Goal: Complete application form

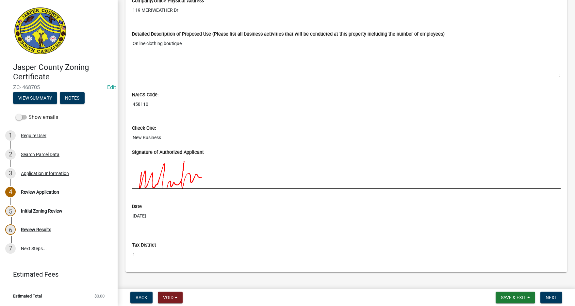
scroll to position [559, 0]
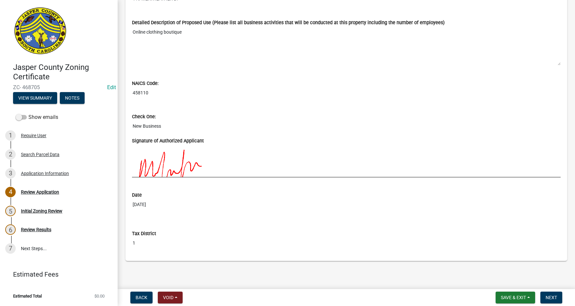
click at [565, 301] on div "Back Void Withdraw Lock Expire Void Save & Exit Save Save & Exit Next" at bounding box center [346, 298] width 447 height 12
click at [557, 299] on span "Next" at bounding box center [550, 297] width 11 height 5
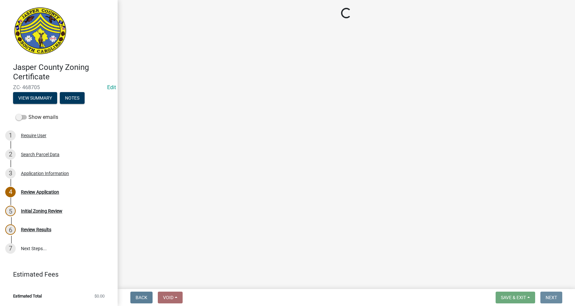
scroll to position [0, 0]
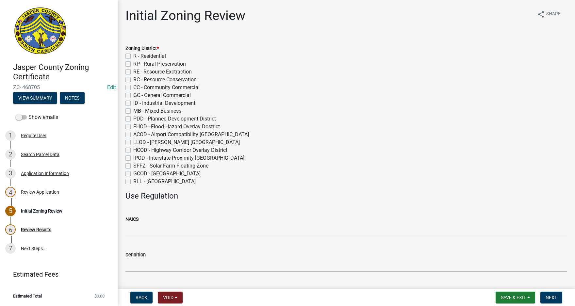
click at [133, 57] on label "R - Residential" at bounding box center [149, 56] width 33 height 8
click at [133, 56] on input "R - Residential" at bounding box center [135, 54] width 4 height 4
checkbox input "true"
checkbox input "false"
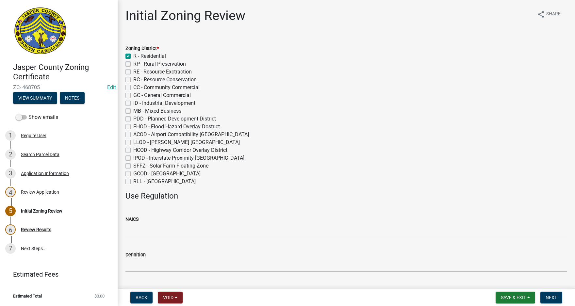
checkbox input "false"
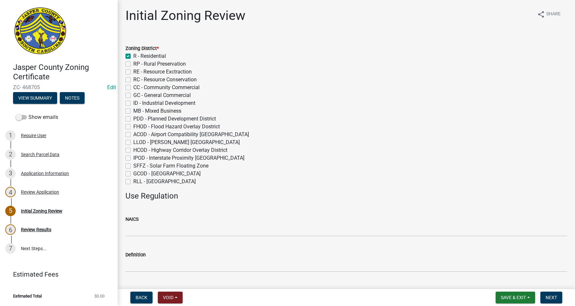
checkbox input "false"
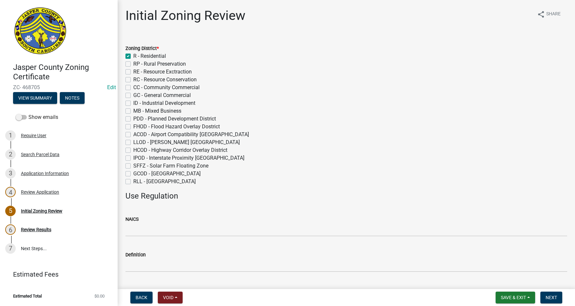
checkbox input "false"
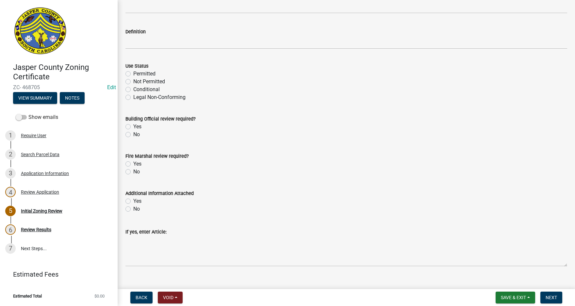
scroll to position [229, 0]
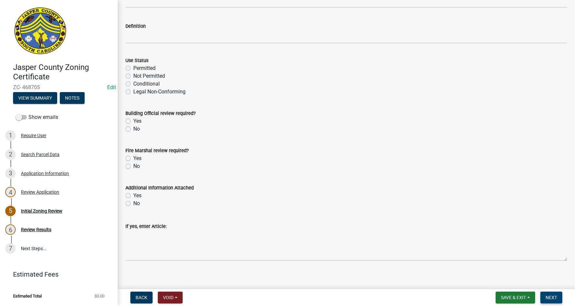
click at [552, 294] on button "Next" at bounding box center [551, 298] width 22 height 12
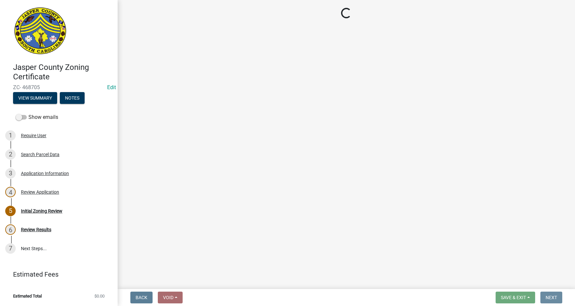
scroll to position [0, 0]
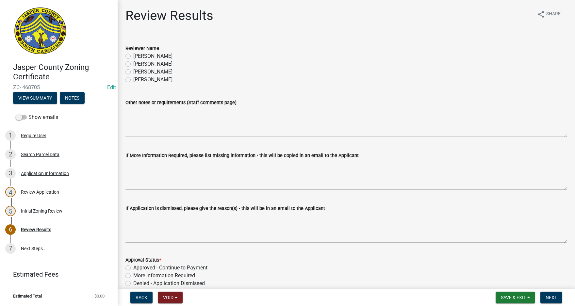
click at [133, 62] on label "[PERSON_NAME]" at bounding box center [152, 64] width 39 height 8
click at [133, 62] on input "[PERSON_NAME]" at bounding box center [135, 62] width 4 height 4
radio input "true"
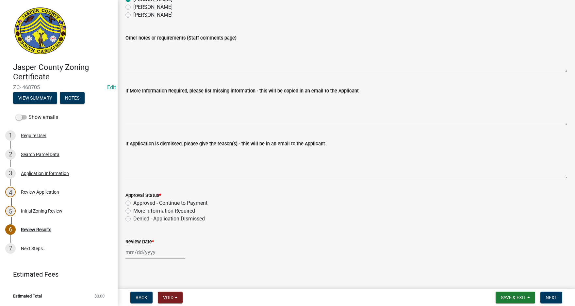
scroll to position [65, 0]
click at [133, 210] on label "More Information Required" at bounding box center [164, 210] width 62 height 8
click at [133, 210] on input "More Information Required" at bounding box center [135, 208] width 4 height 4
radio input "true"
select select "8"
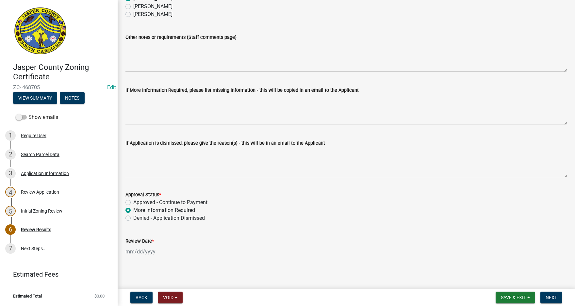
select select "2025"
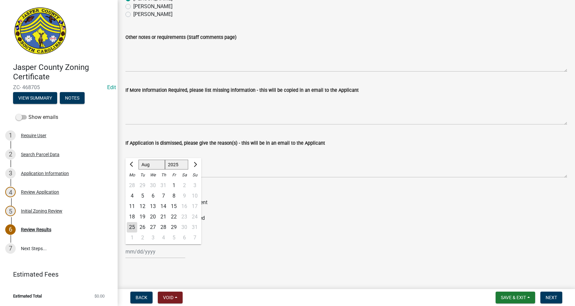
click at [139, 251] on div "[PERSON_NAME] Feb Mar Apr [PERSON_NAME][DATE] Oct Nov [DATE] 1526 1527 1528 152…" at bounding box center [155, 251] width 60 height 13
click at [134, 226] on div "25" at bounding box center [132, 227] width 10 height 10
type input "[DATE]"
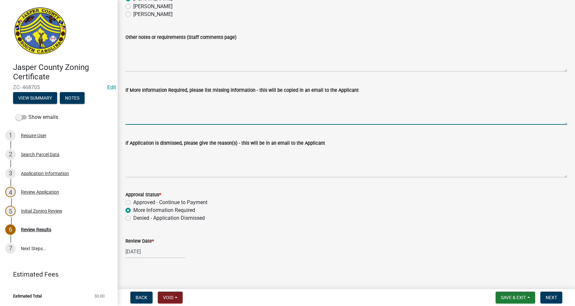
click at [141, 95] on textarea "If More Information Required, please list missing information - this will be co…" at bounding box center [346, 109] width 442 height 31
paste textarea "Clothing and Clothing Accessories Retailers"
click at [320, 98] on textarea "The NAICS code you provided for Clothing and Clothing Accessories Retailers is …" at bounding box center [346, 109] width 442 height 31
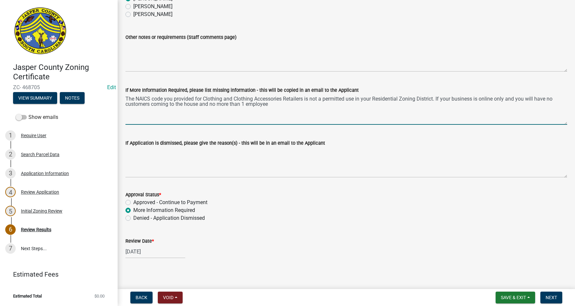
click at [555, 99] on textarea "The NAICS code you provided for Clothing and Clothing Accessories Retailers is …" at bounding box center [346, 109] width 442 height 31
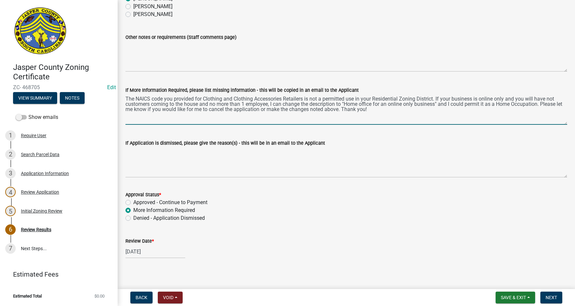
click at [126, 98] on textarea "The NAICS code you provided for Clothing and Clothing Accessories Retailers is …" at bounding box center [346, 109] width 442 height 31
click at [130, 105] on textarea "Hello. The NAICS code you provided for Clothing and Clothing Accessories Retail…" at bounding box center [346, 109] width 442 height 31
click at [222, 104] on textarea "Hello. The NAICS code you provided for Clothing and Clothing Accessories Retail…" at bounding box center [346, 109] width 442 height 31
click at [223, 105] on textarea "Hello. The NAICS code you provided for Clothing and Clothing Accessories Retail…" at bounding box center [346, 109] width 442 height 31
type textarea "Hello. The NAICS code you provided for Clothing and Clothing Accessories Retail…"
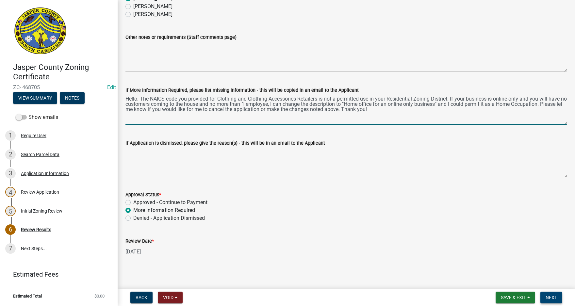
click at [554, 296] on span "Next" at bounding box center [550, 297] width 11 height 5
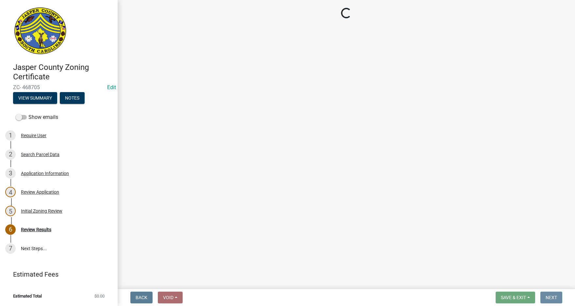
scroll to position [0, 0]
